Goal: Find contact information: Find contact information

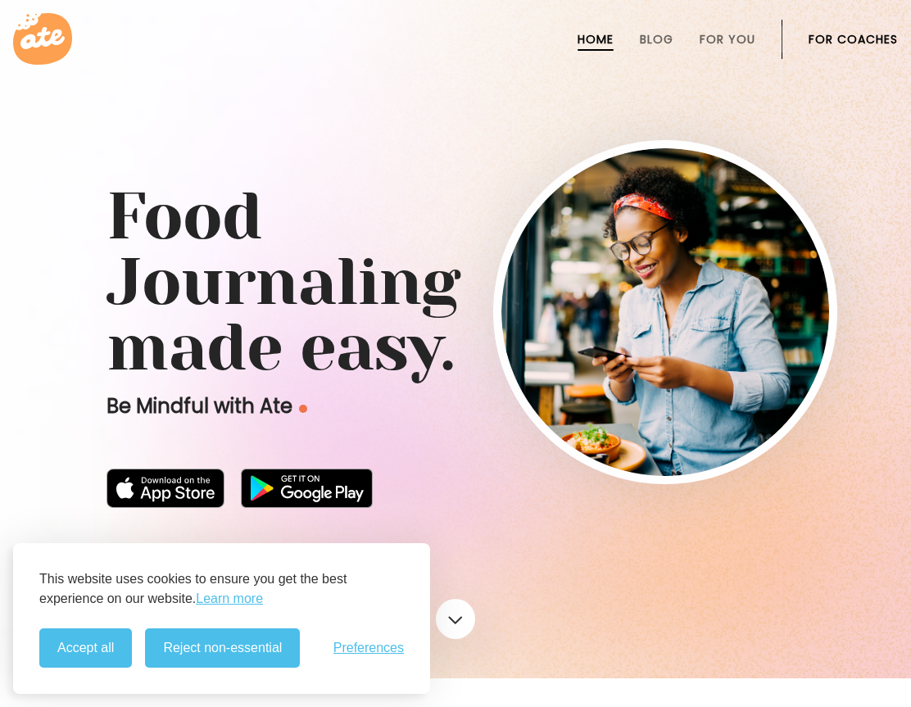
click at [831, 42] on link "For Coaches" at bounding box center [852, 39] width 89 height 13
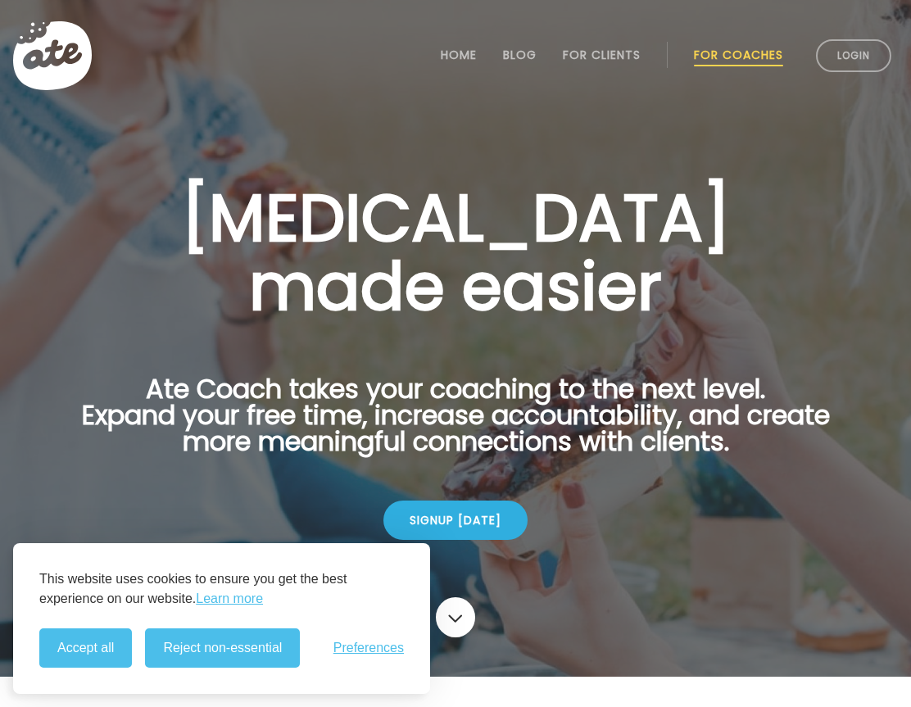
scroll to position [2, 0]
drag, startPoint x: 854, startPoint y: 62, endPoint x: 800, endPoint y: 102, distance: 67.3
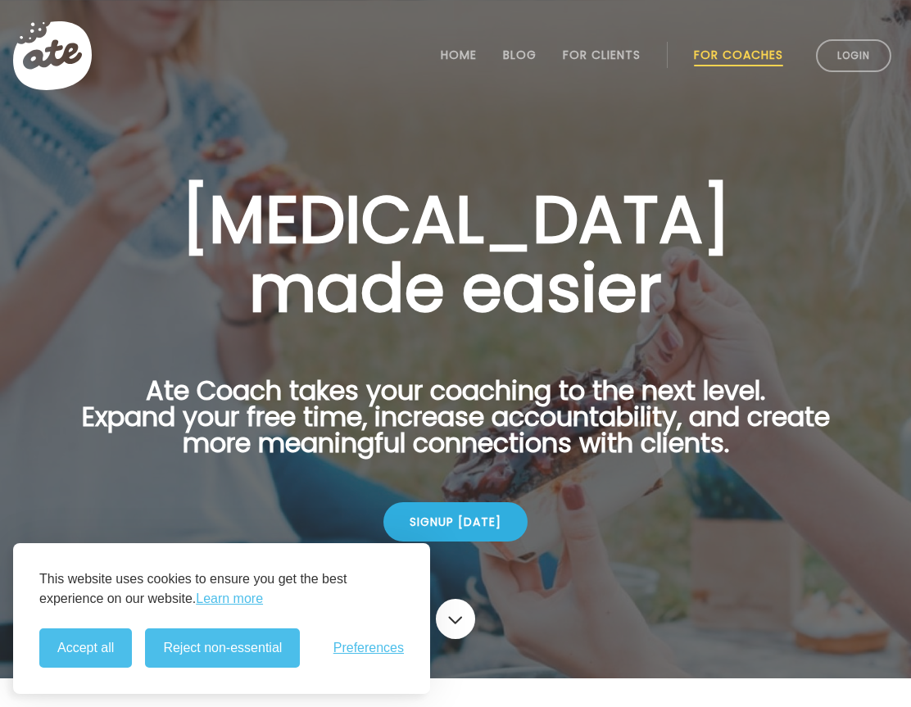
scroll to position [10, 0]
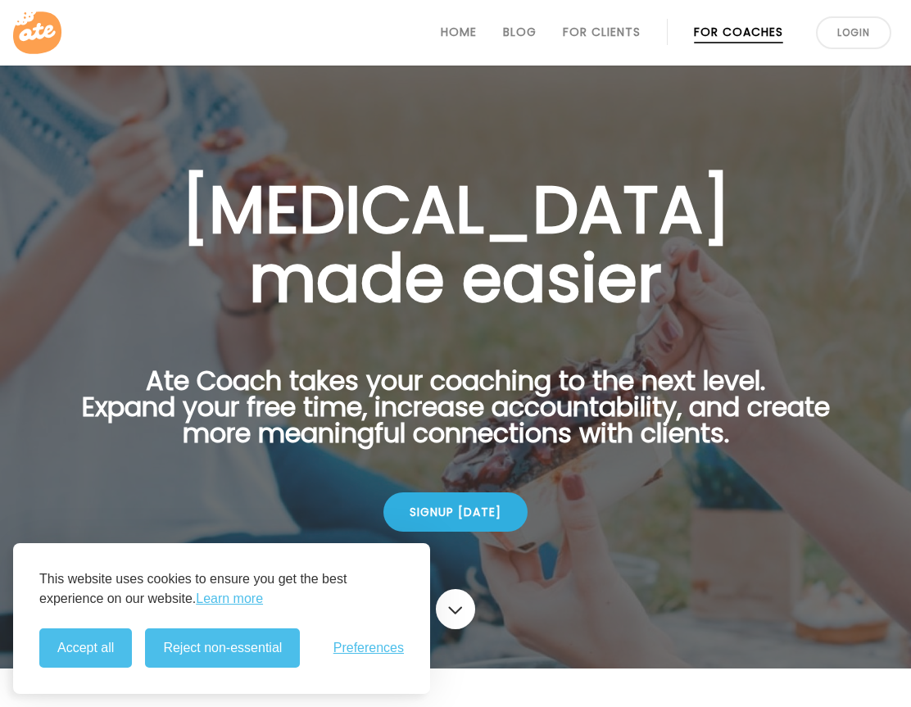
drag, startPoint x: 118, startPoint y: 648, endPoint x: 247, endPoint y: 431, distance: 252.3
click at [118, 647] on button "Accept all" at bounding box center [85, 647] width 93 height 39
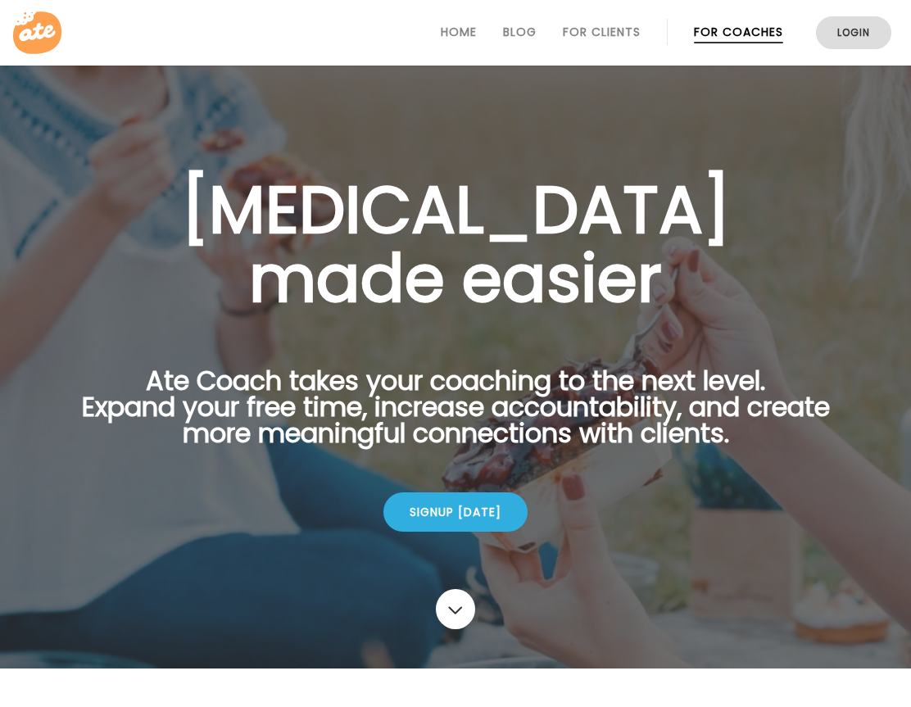
click at [850, 43] on link "Login" at bounding box center [853, 32] width 75 height 33
click at [734, 33] on link "For Coaches" at bounding box center [738, 31] width 89 height 13
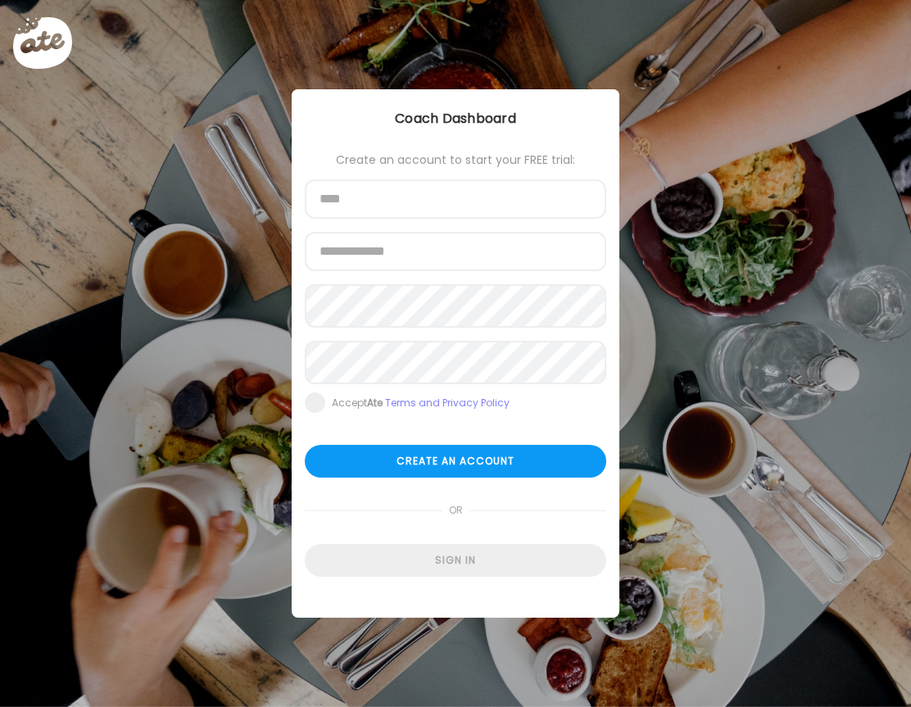
click at [432, 171] on form "Create an account to start your FREE trial: Name Email address Password Re-ente…" at bounding box center [455, 364] width 301 height 423
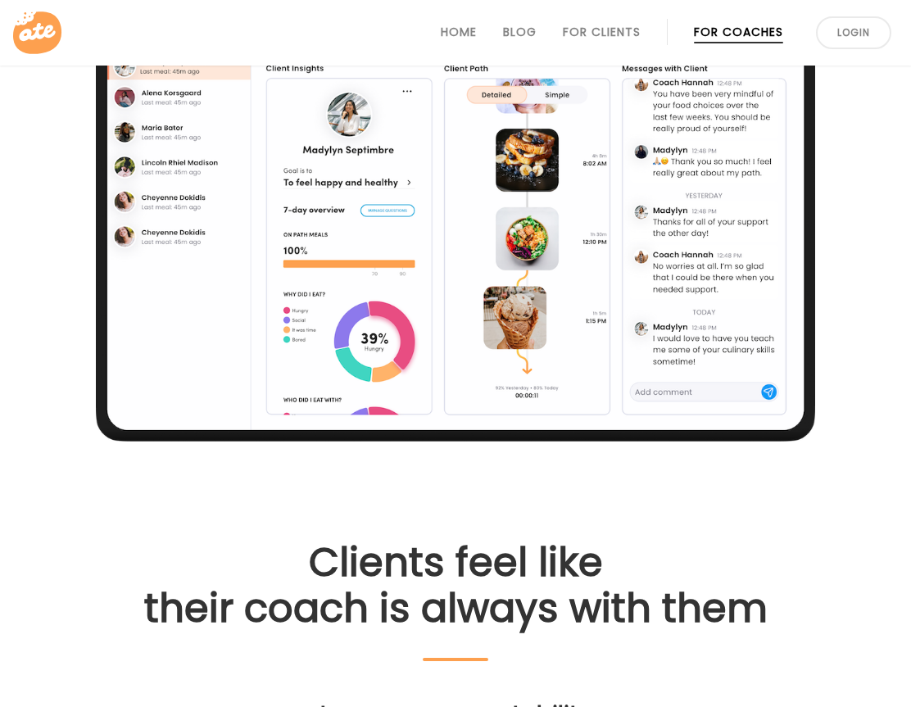
scroll to position [817, 0]
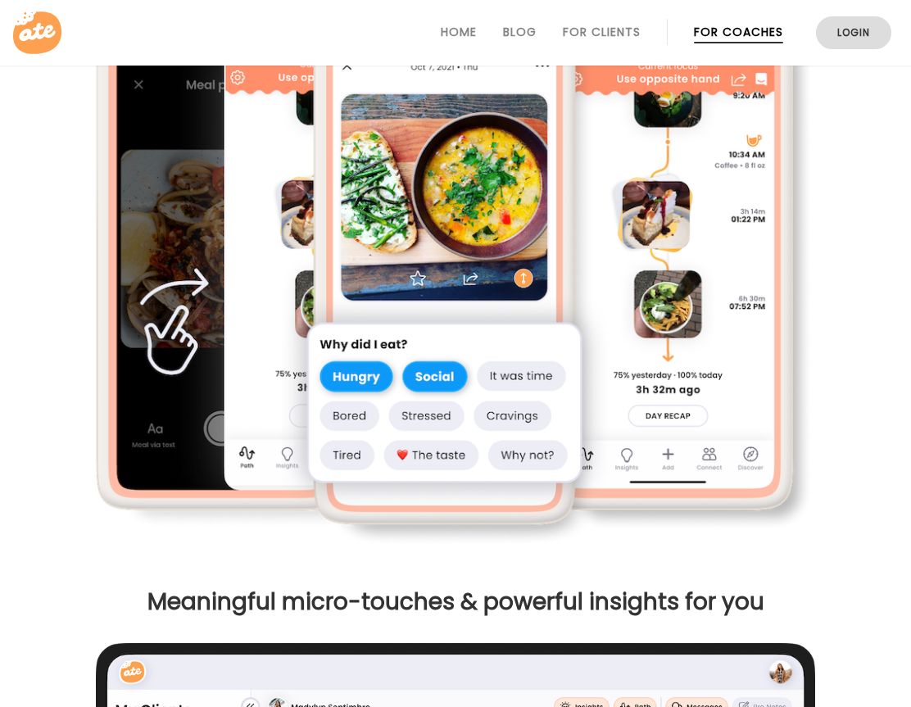
click at [847, 33] on link "Login" at bounding box center [853, 32] width 75 height 33
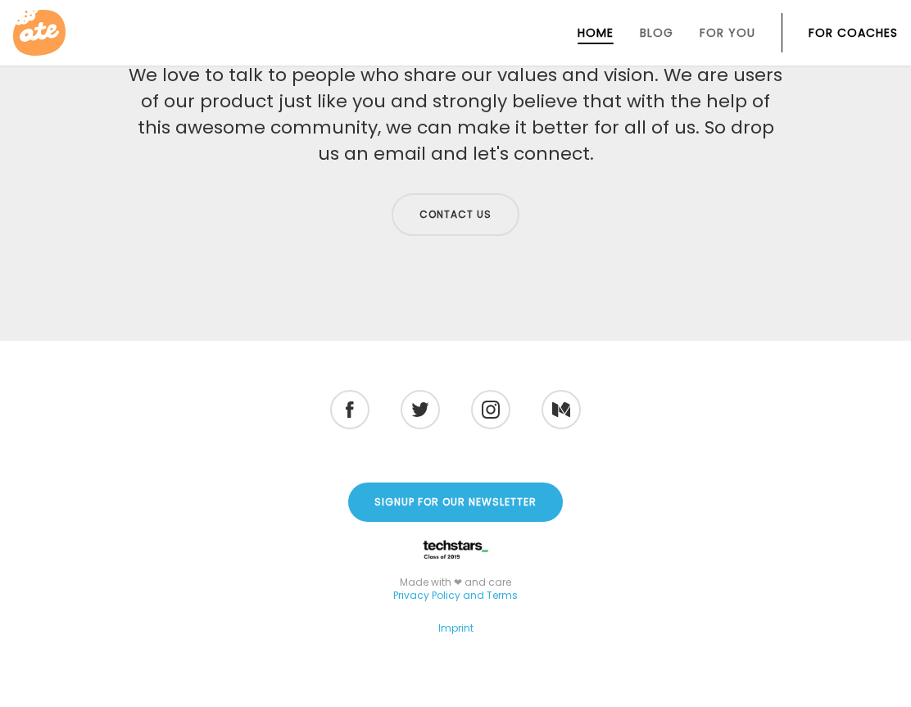
scroll to position [5535, 0]
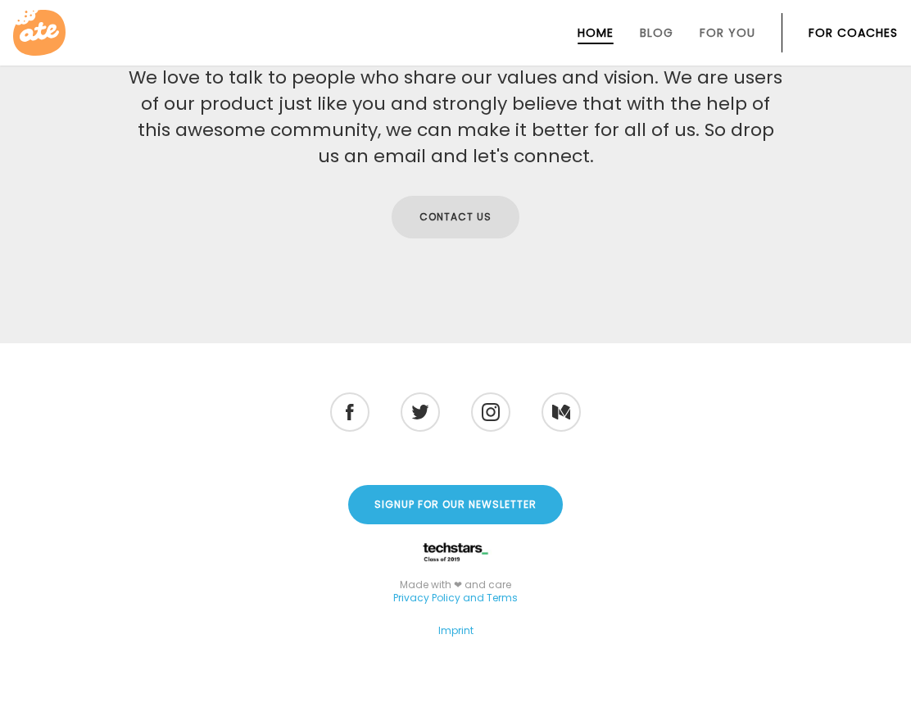
click at [460, 196] on link "Contact us" at bounding box center [456, 217] width 128 height 43
